Goal: Information Seeking & Learning: Learn about a topic

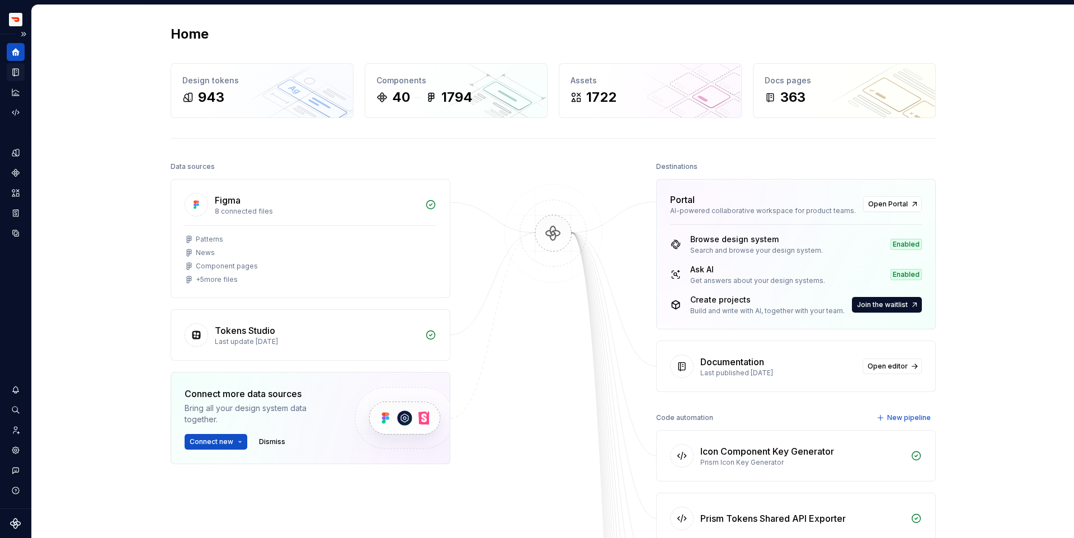
click at [17, 73] on icon "Documentation" at bounding box center [17, 72] width 4 height 6
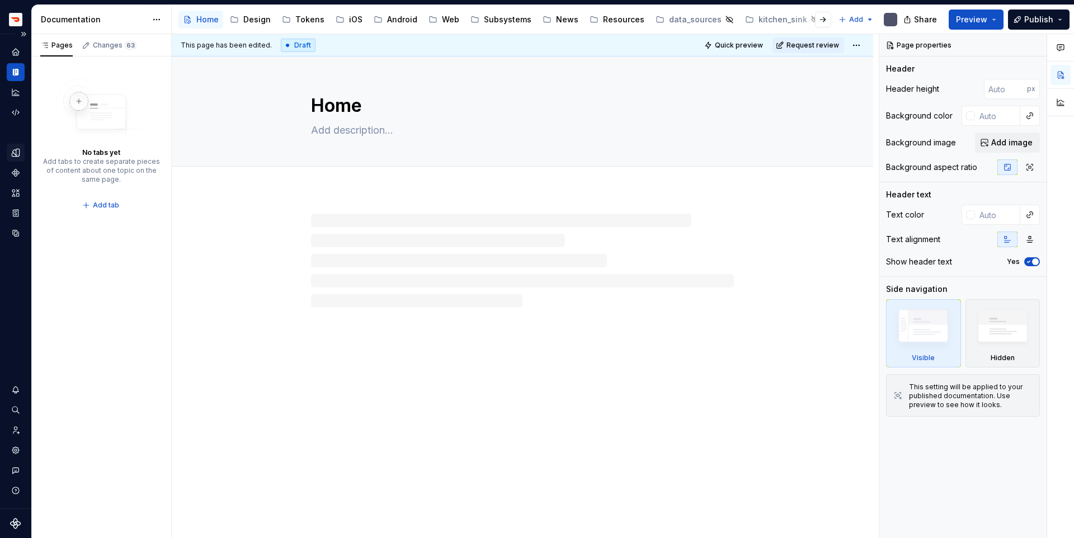
type textarea "*"
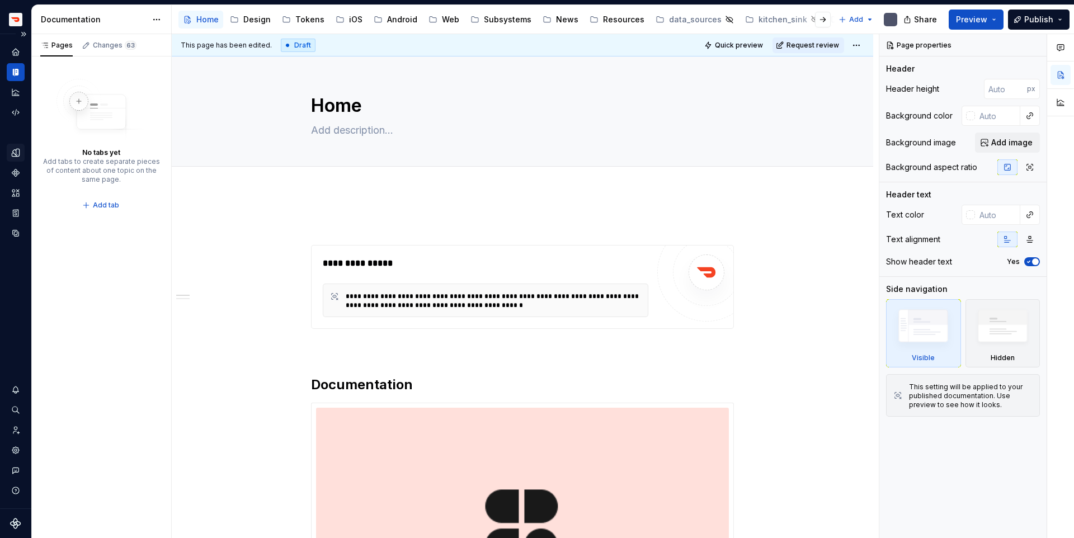
click at [18, 153] on icon "Design tokens" at bounding box center [17, 152] width 3 height 7
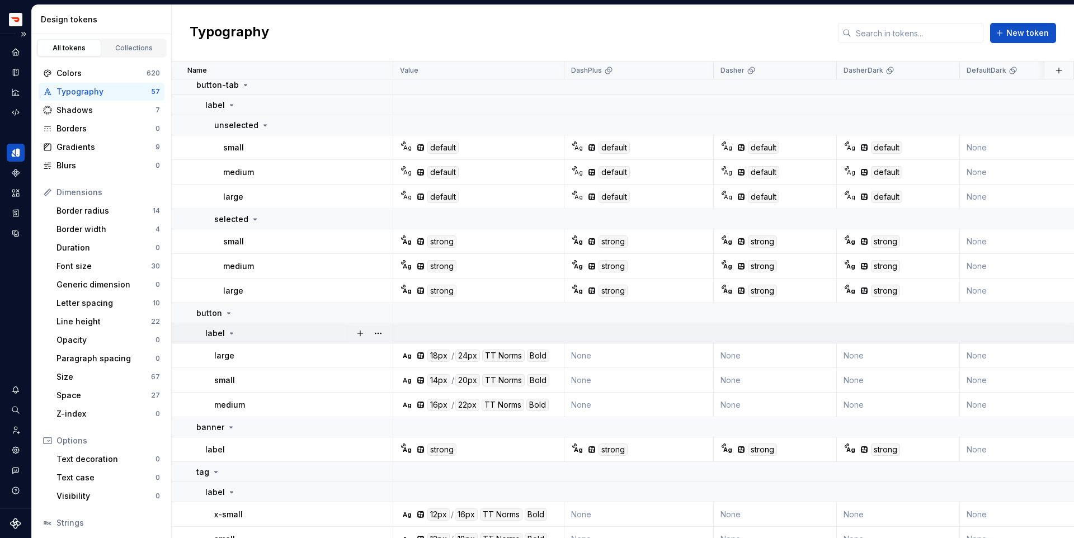
scroll to position [26, 0]
click at [77, 64] on div "Colors 620" at bounding box center [102, 73] width 126 height 18
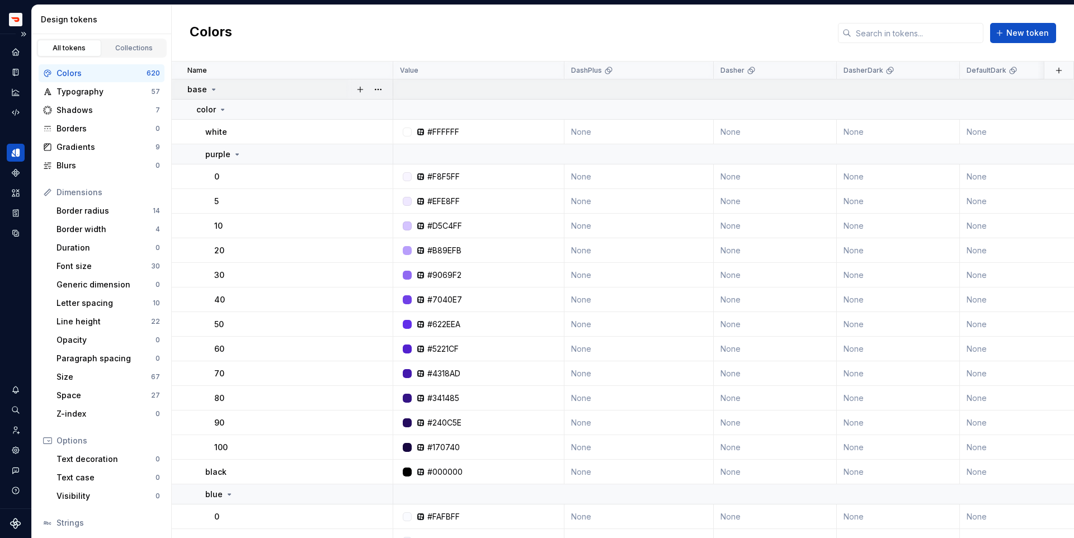
drag, startPoint x: 219, startPoint y: 89, endPoint x: 213, endPoint y: 89, distance: 6.2
click at [219, 89] on div "base" at bounding box center [289, 89] width 205 height 11
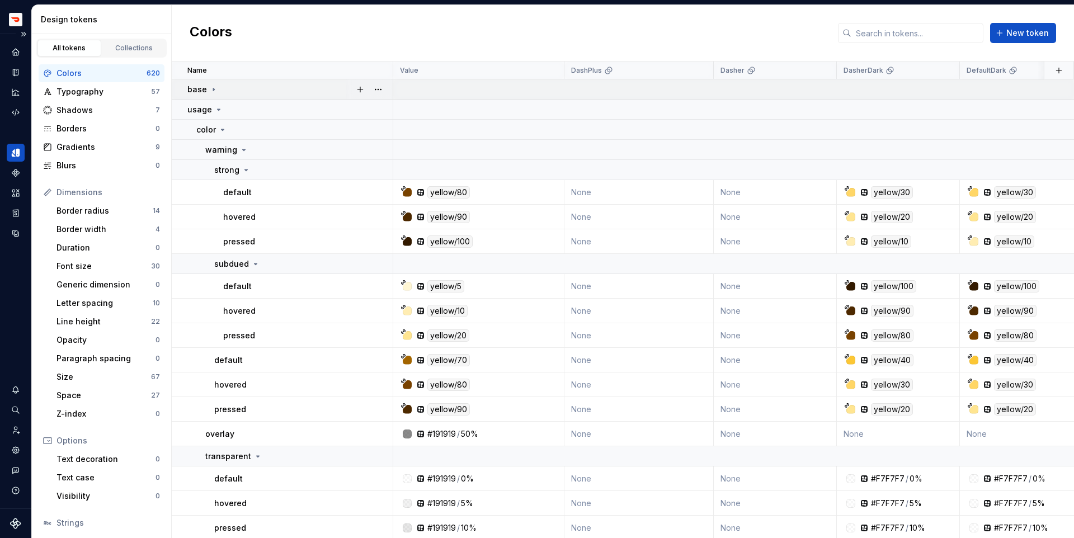
click at [213, 89] on icon at bounding box center [213, 89] width 9 height 9
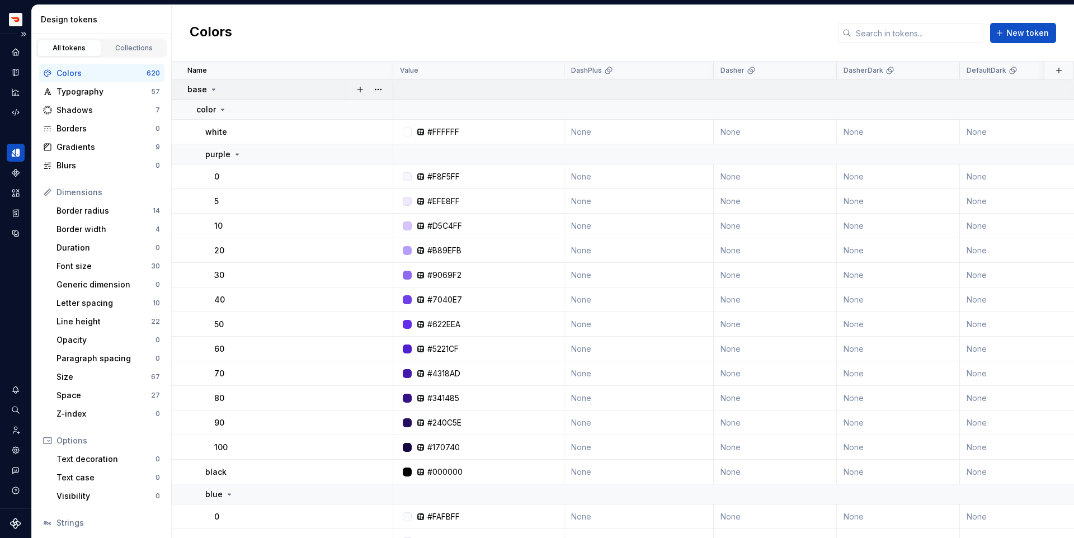
click at [213, 89] on icon at bounding box center [214, 89] width 3 height 1
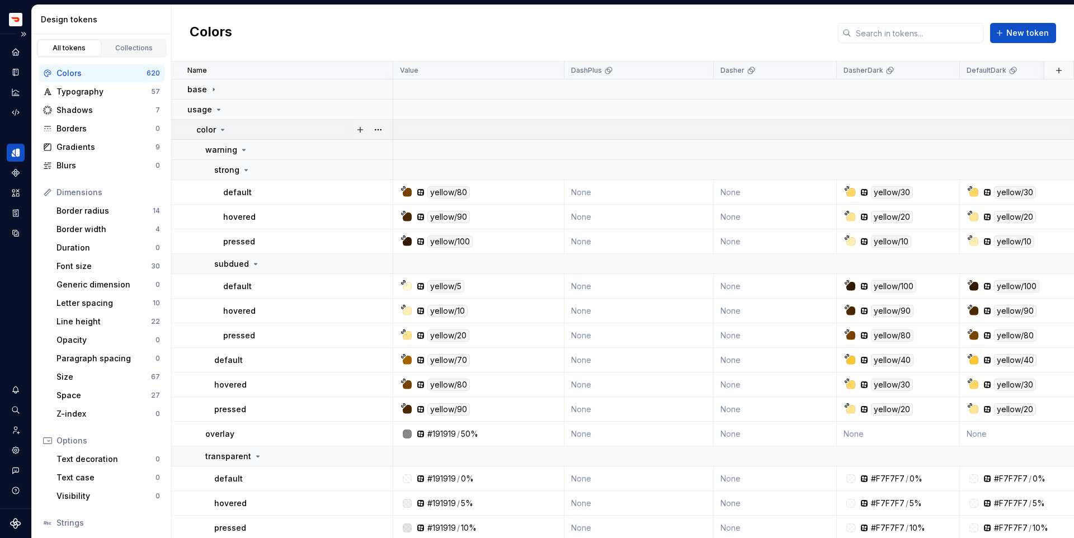
click at [221, 125] on icon at bounding box center [222, 129] width 9 height 9
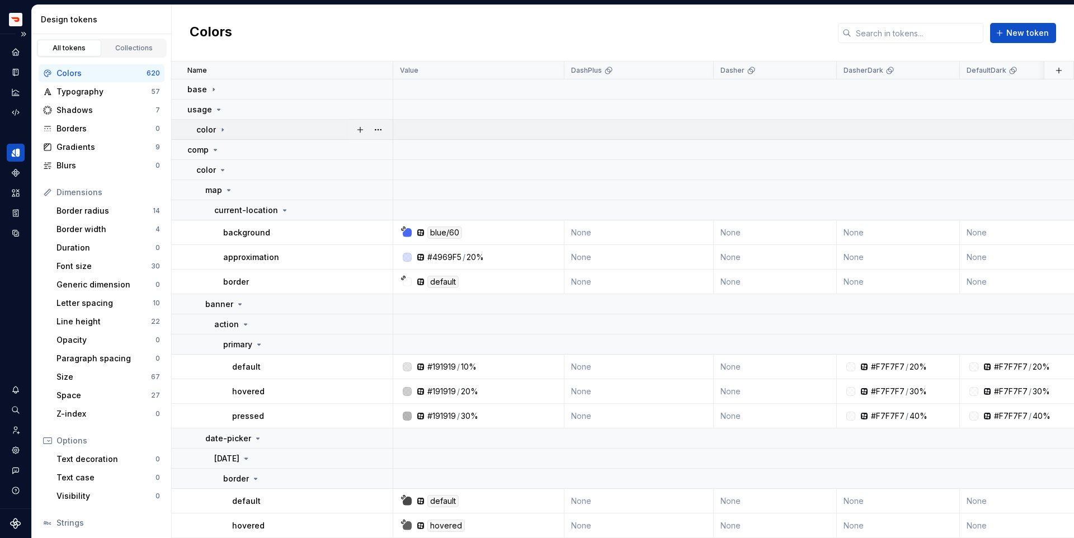
click at [221, 125] on icon at bounding box center [222, 129] width 9 height 9
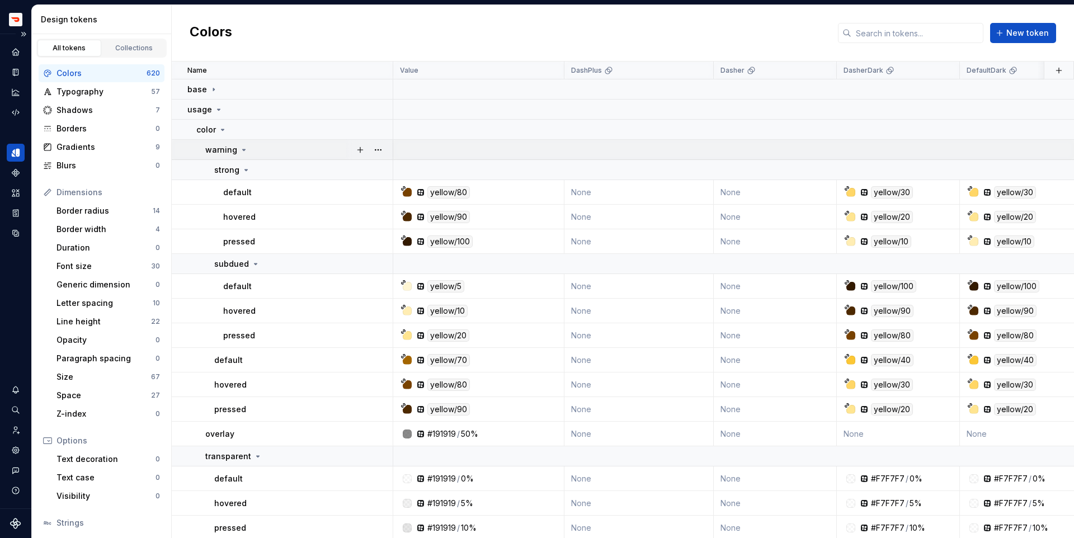
drag, startPoint x: 239, startPoint y: 145, endPoint x: 246, endPoint y: 147, distance: 6.9
click at [239, 145] on icon at bounding box center [243, 149] width 9 height 9
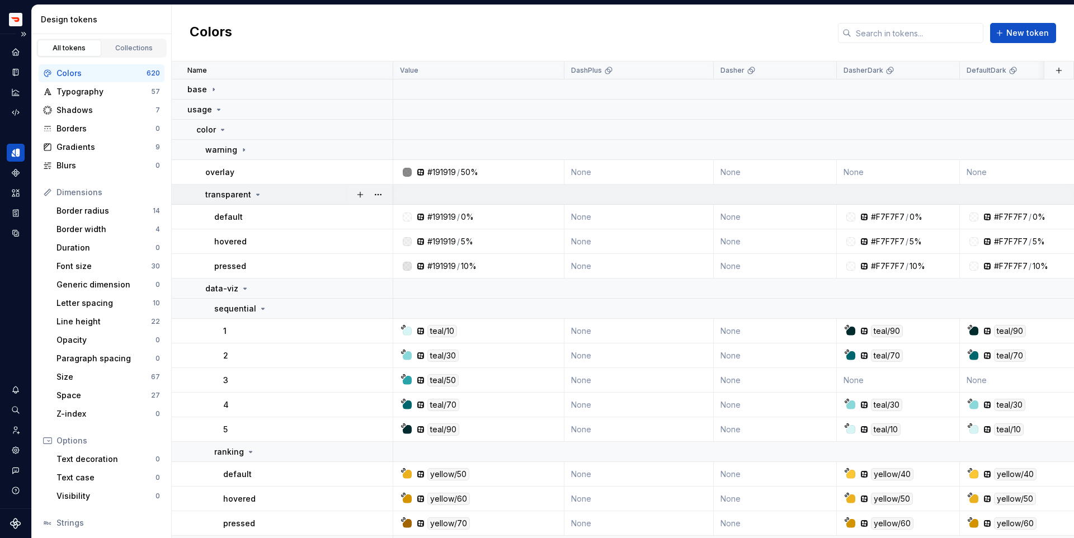
click at [249, 194] on div "transparent" at bounding box center [233, 194] width 57 height 11
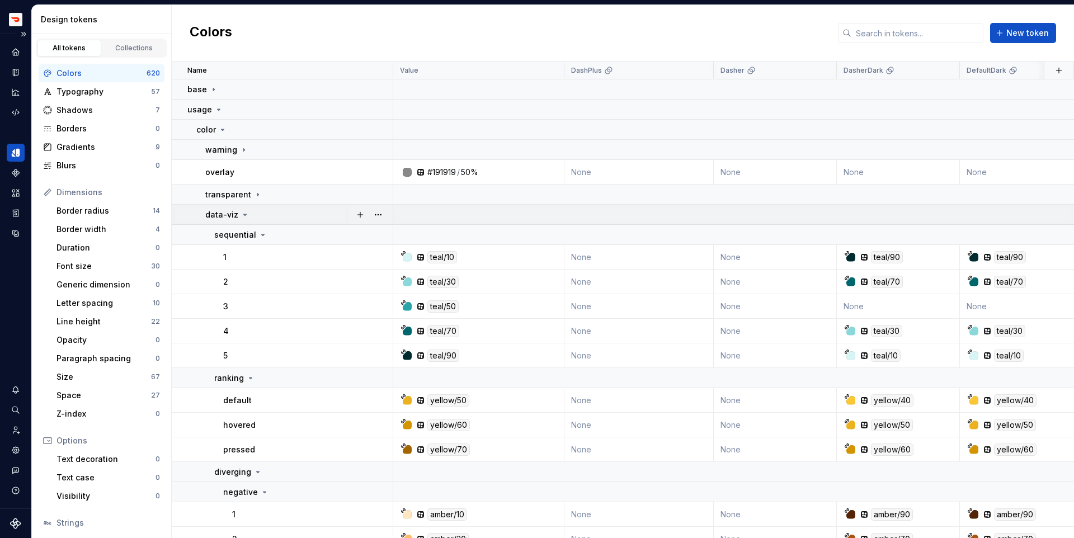
click at [245, 214] on icon at bounding box center [244, 214] width 9 height 9
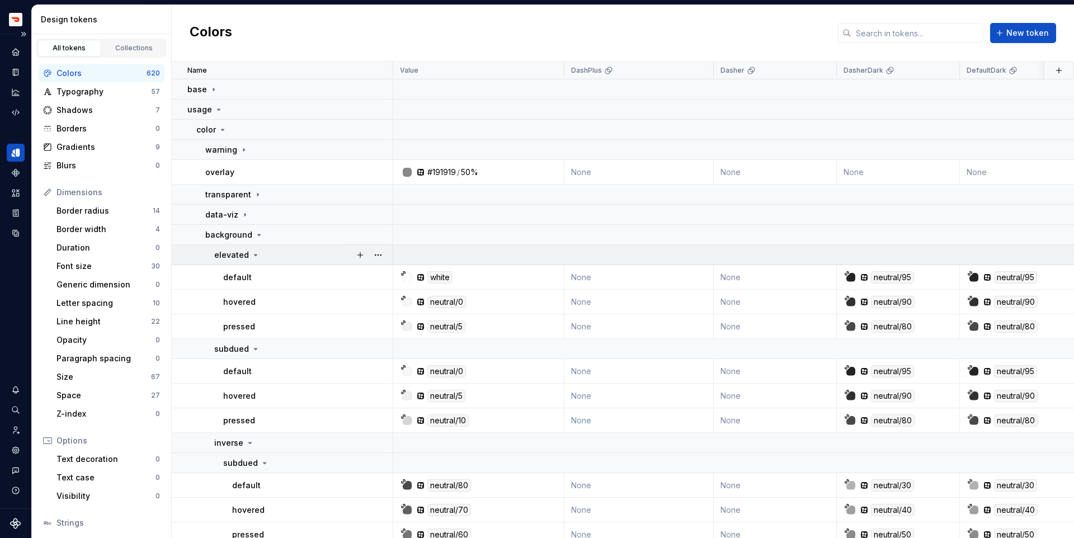
scroll to position [31, 0]
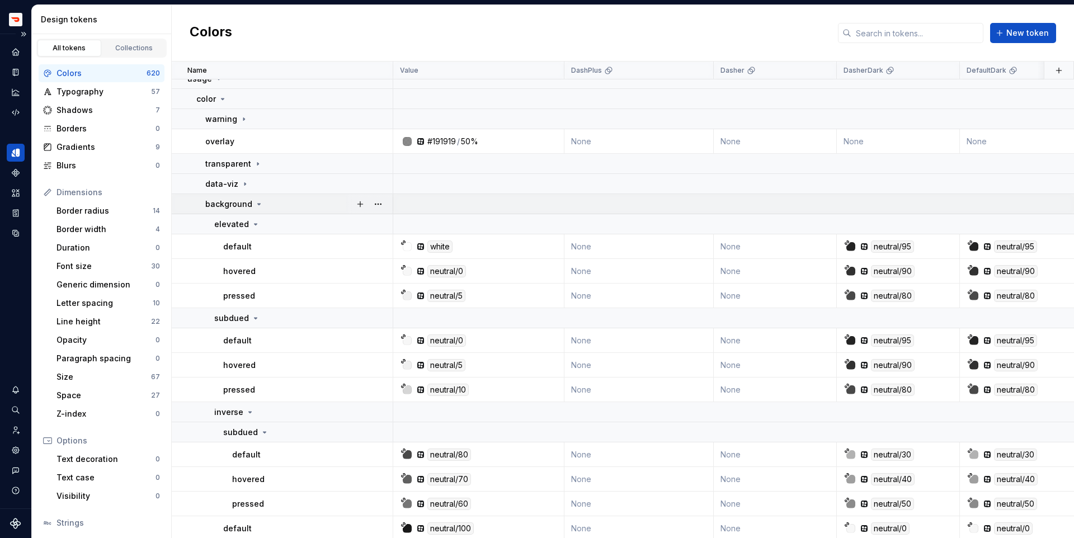
drag, startPoint x: 260, startPoint y: 215, endPoint x: 258, endPoint y: 207, distance: 7.6
click at [257, 205] on icon at bounding box center [258, 204] width 9 height 9
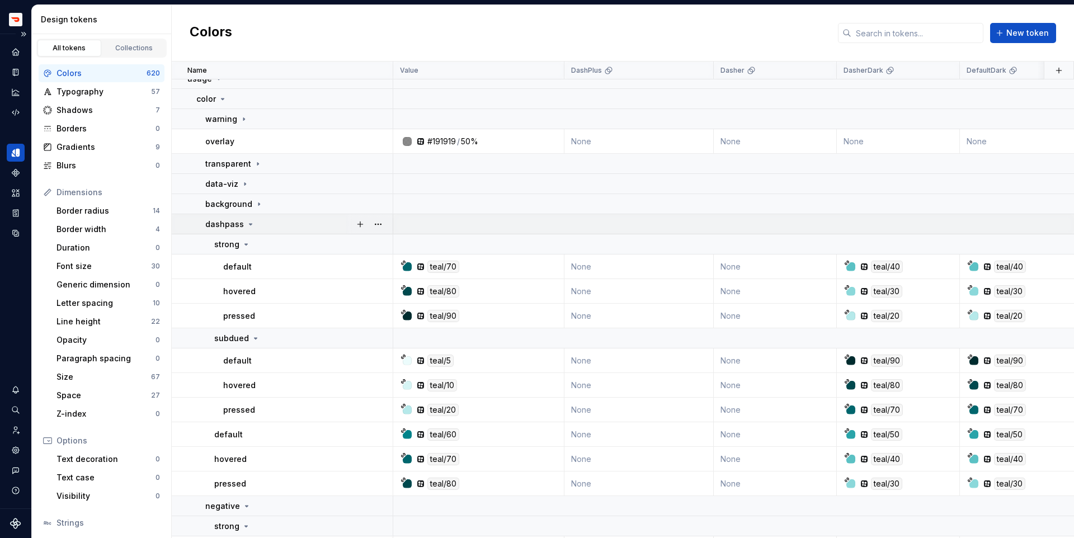
click at [256, 228] on div "dashpass" at bounding box center [298, 224] width 187 height 11
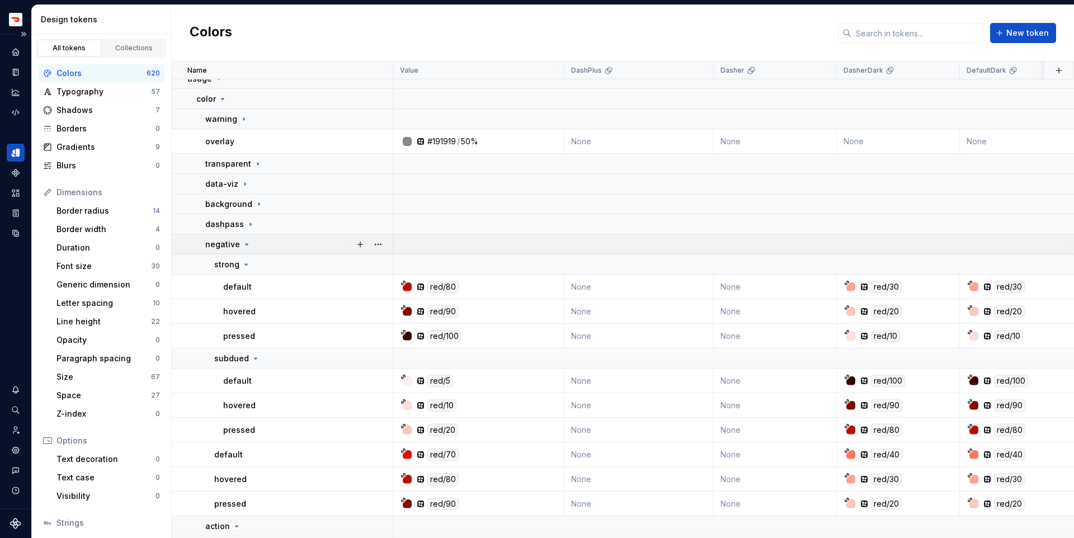
click at [242, 247] on icon at bounding box center [246, 244] width 9 height 9
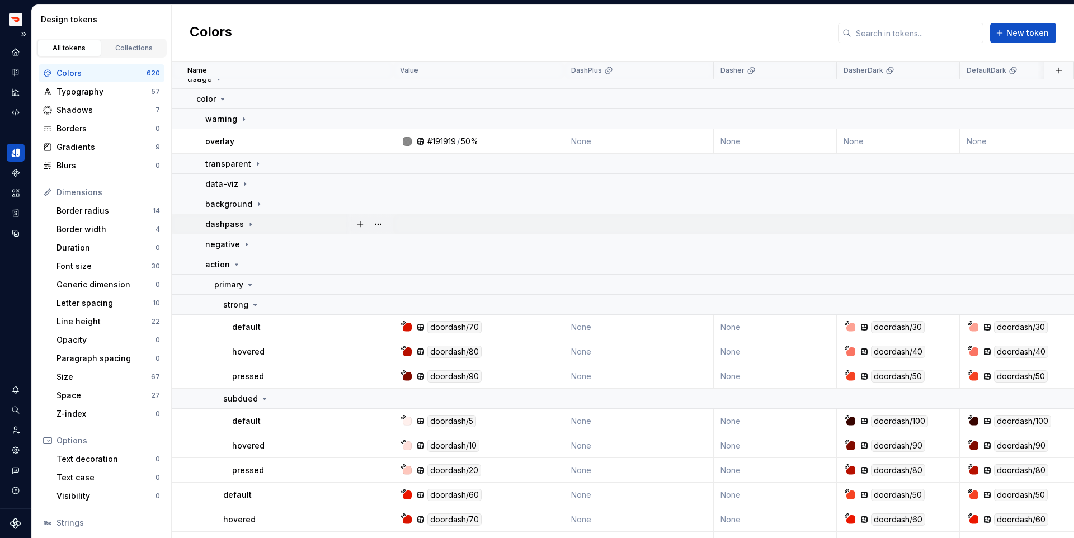
click at [248, 225] on icon at bounding box center [250, 224] width 9 height 9
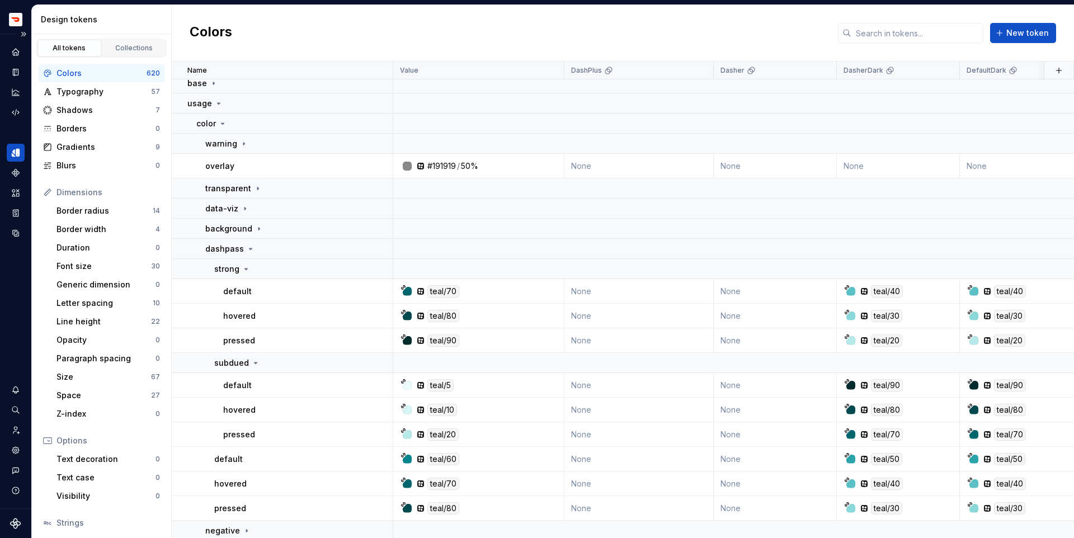
scroll to position [4, 0]
click at [94, 91] on div "Typography" at bounding box center [103, 91] width 95 height 11
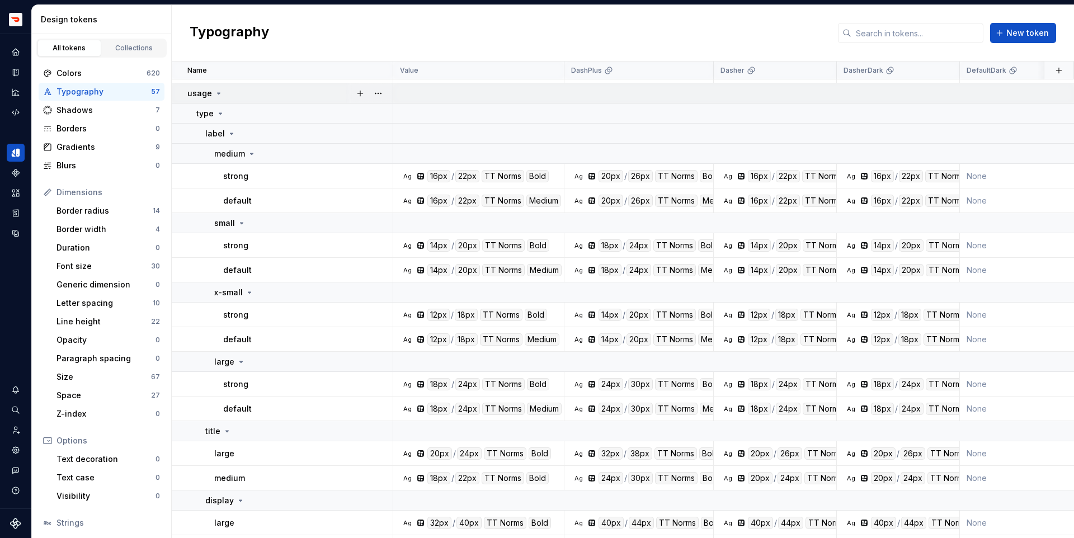
scroll to position [1424, 0]
click at [274, 245] on div "strong" at bounding box center [307, 246] width 169 height 11
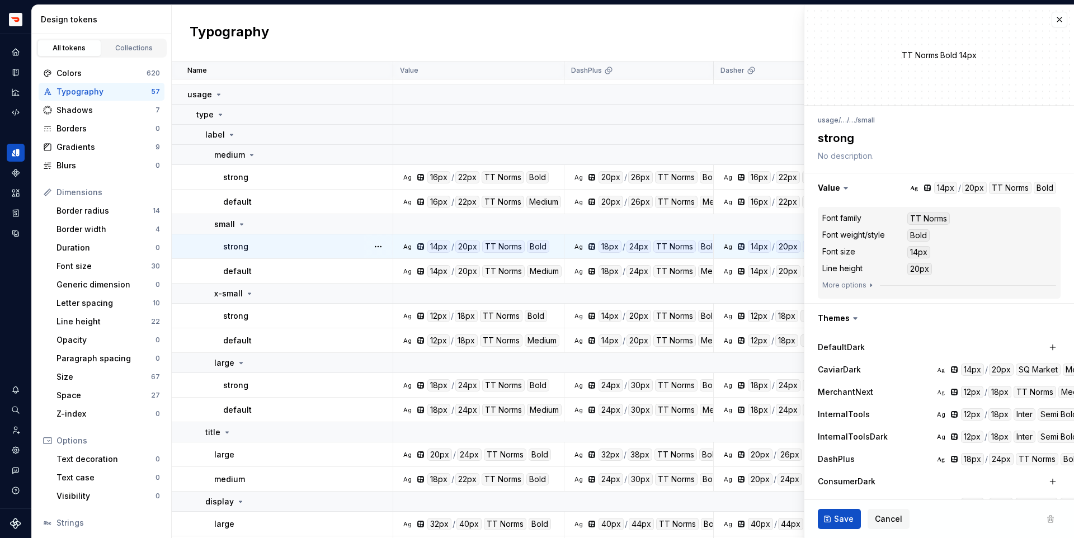
click at [278, 266] on div "default" at bounding box center [307, 271] width 169 height 11
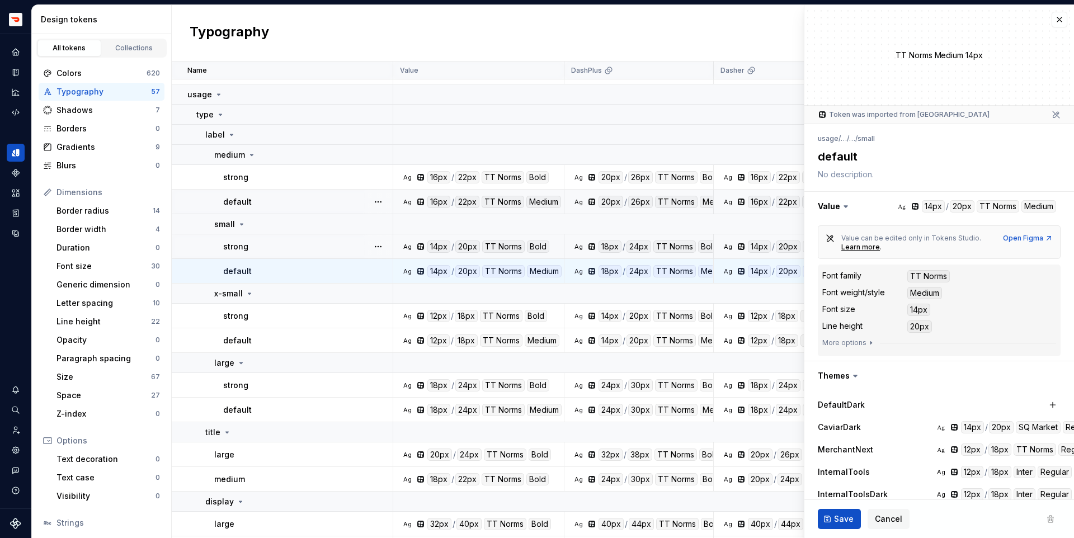
click at [280, 196] on div "default" at bounding box center [307, 201] width 169 height 11
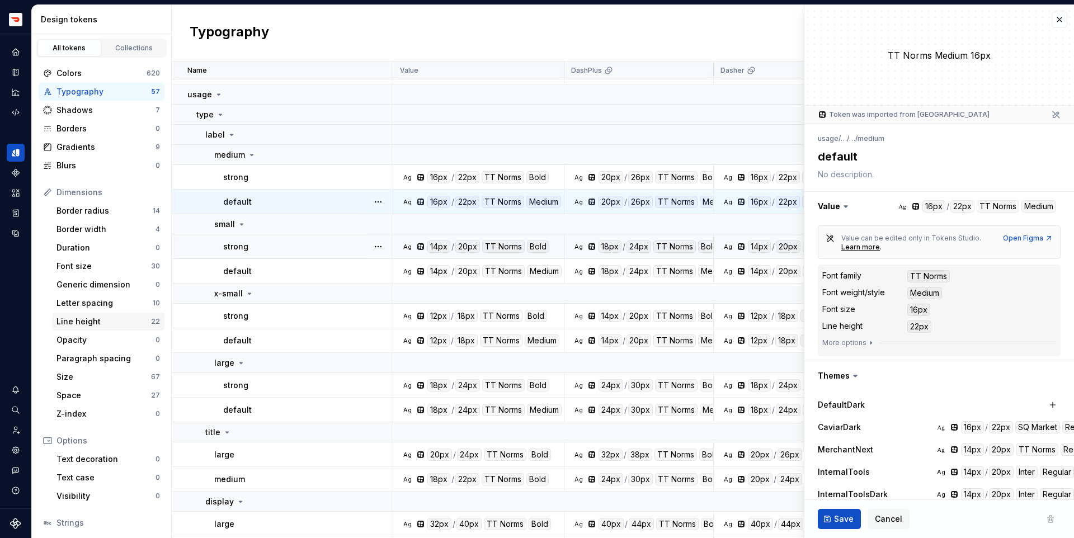
type textarea "*"
